Goal: Task Accomplishment & Management: Manage account settings

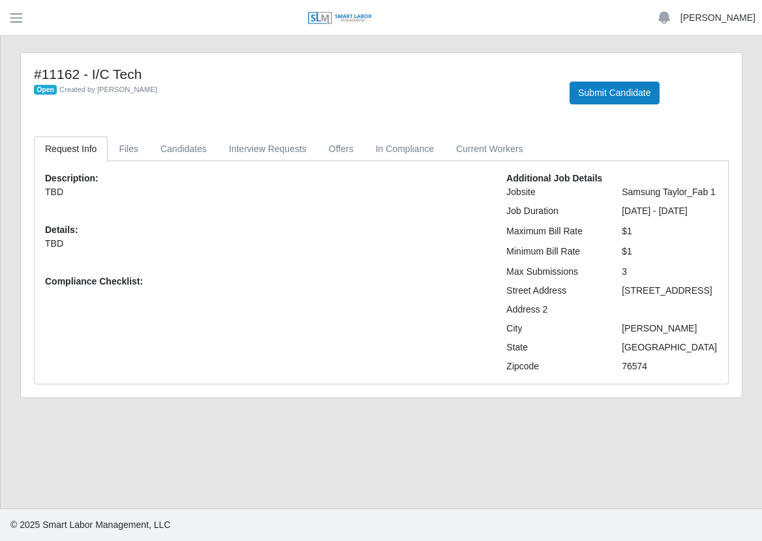
click at [721, 18] on link "[PERSON_NAME]" at bounding box center [718, 18] width 75 height 14
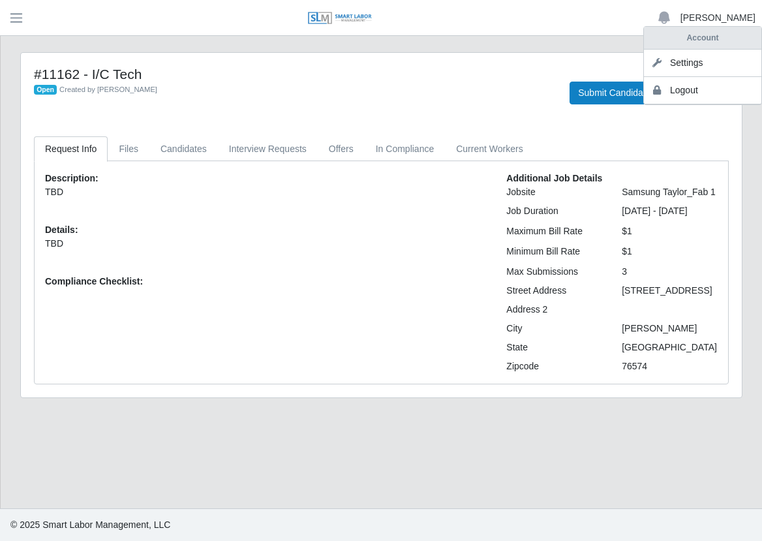
click at [703, 91] on link "Logout" at bounding box center [702, 90] width 117 height 27
